Goal: Information Seeking & Learning: Check status

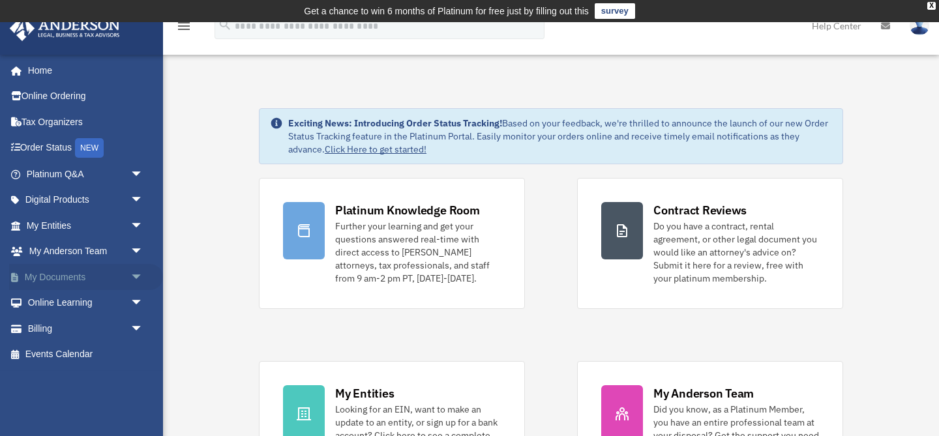
click at [134, 277] on span "arrow_drop_down" at bounding box center [143, 277] width 26 height 27
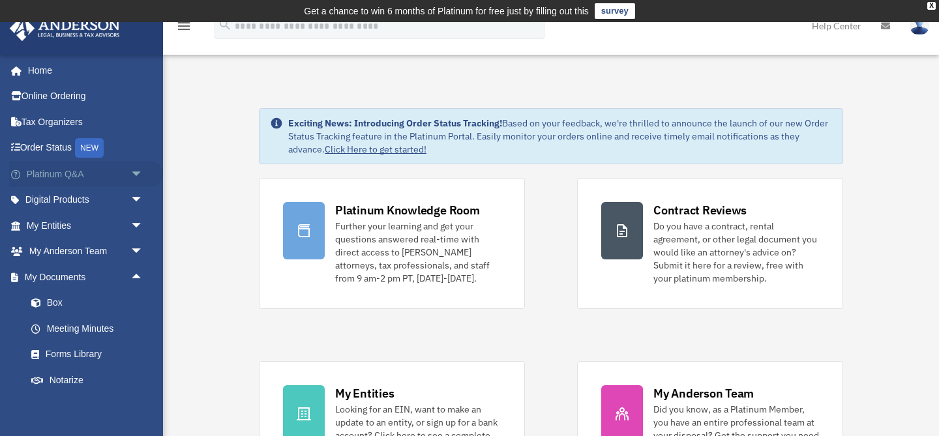
click at [134, 175] on span "arrow_drop_down" at bounding box center [143, 174] width 26 height 27
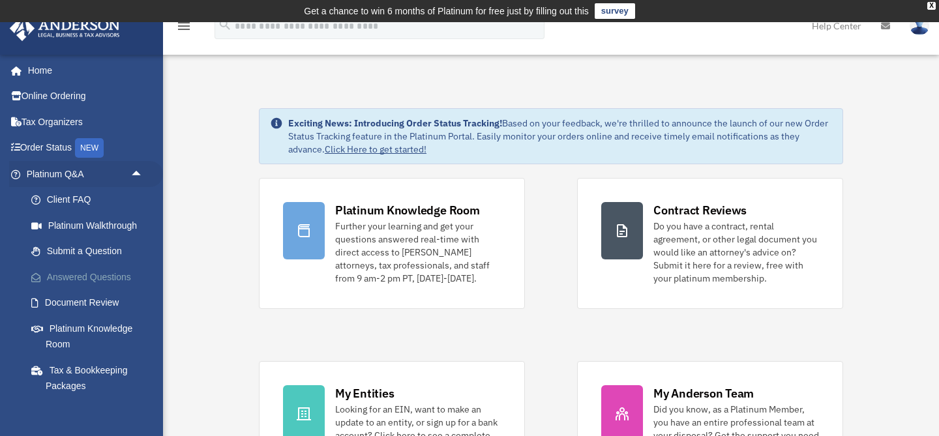
click at [89, 272] on link "Answered Questions" at bounding box center [90, 277] width 145 height 26
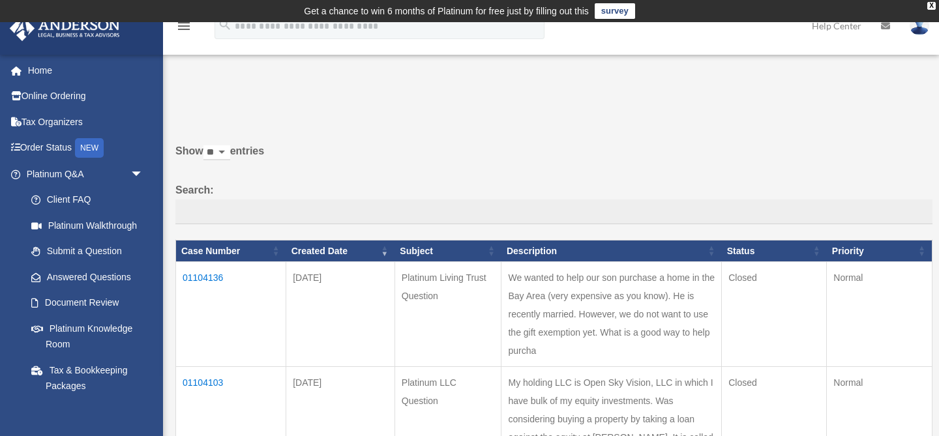
click at [213, 276] on td "01104136" at bounding box center [231, 314] width 110 height 105
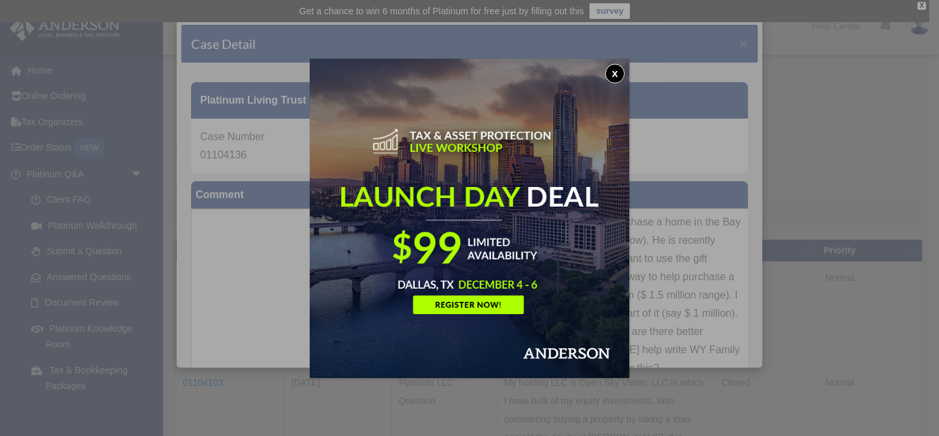
click at [614, 72] on button "x" at bounding box center [615, 74] width 20 height 20
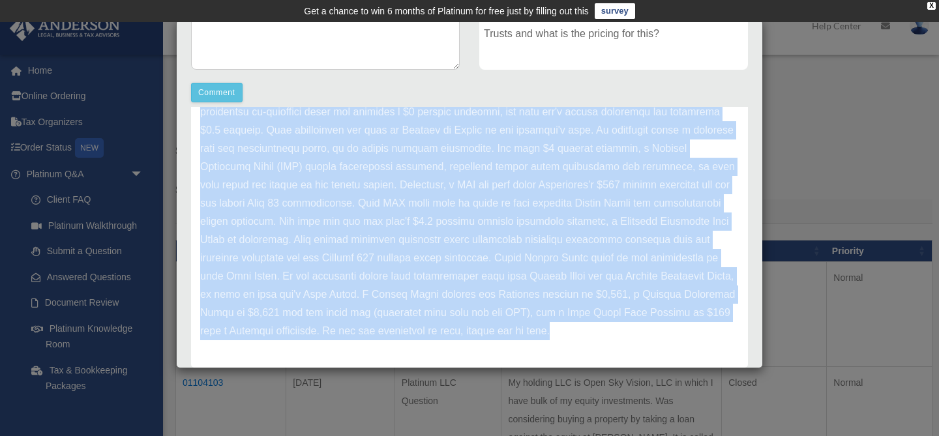
scroll to position [374, 0]
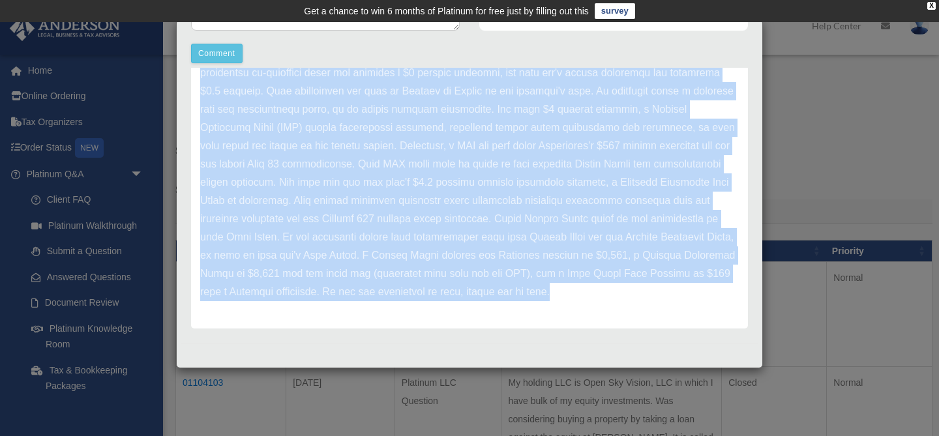
drag, startPoint x: 201, startPoint y: 177, endPoint x: 661, endPoint y: 306, distance: 477.3
click at [661, 306] on div "Update date : 09-11-2025" at bounding box center [469, 164] width 557 height 329
copy p "Hello Sukesh, We understand your goal is to help your son and his wife acquire …"
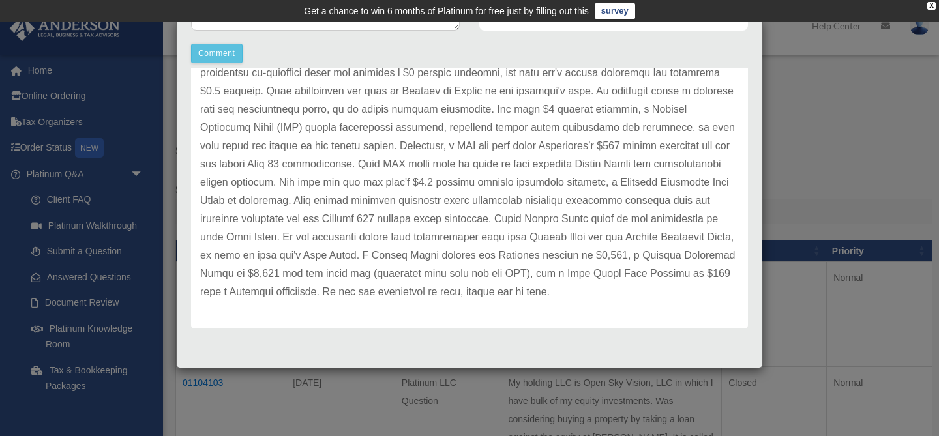
click at [852, 138] on div "Case Detail × Platinum Living Trust Question Case Number 01104136 Created Date …" at bounding box center [469, 218] width 939 height 436
